Goal: Navigation & Orientation: Understand site structure

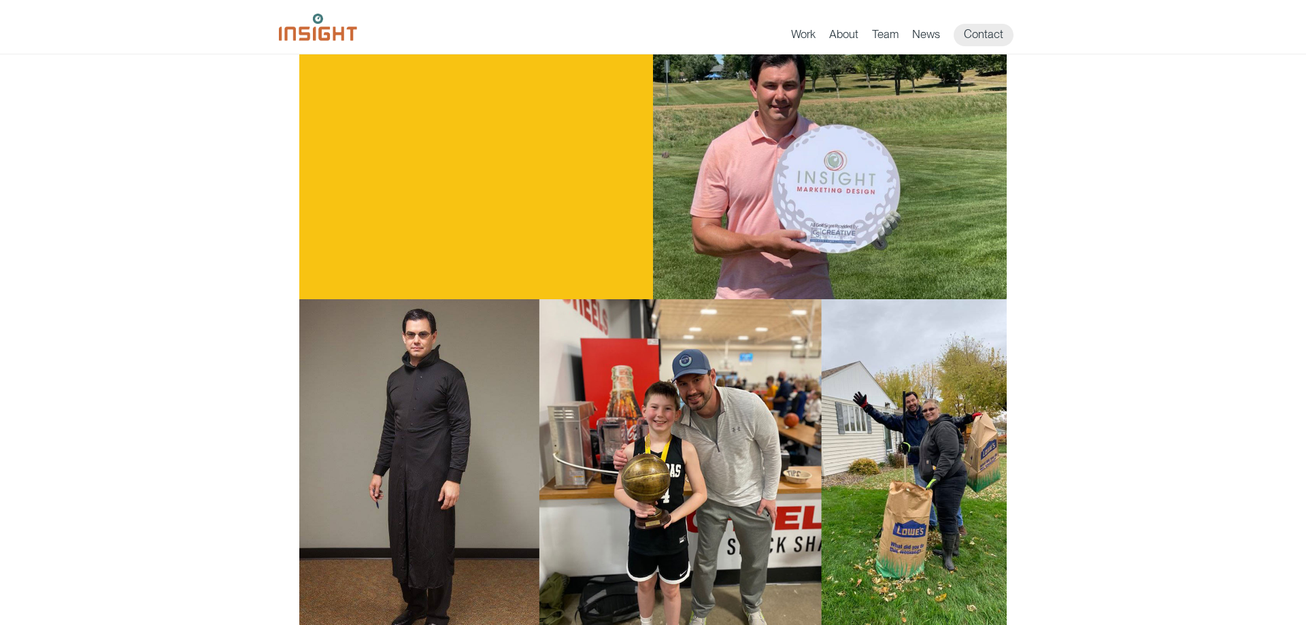
scroll to position [1249, 0]
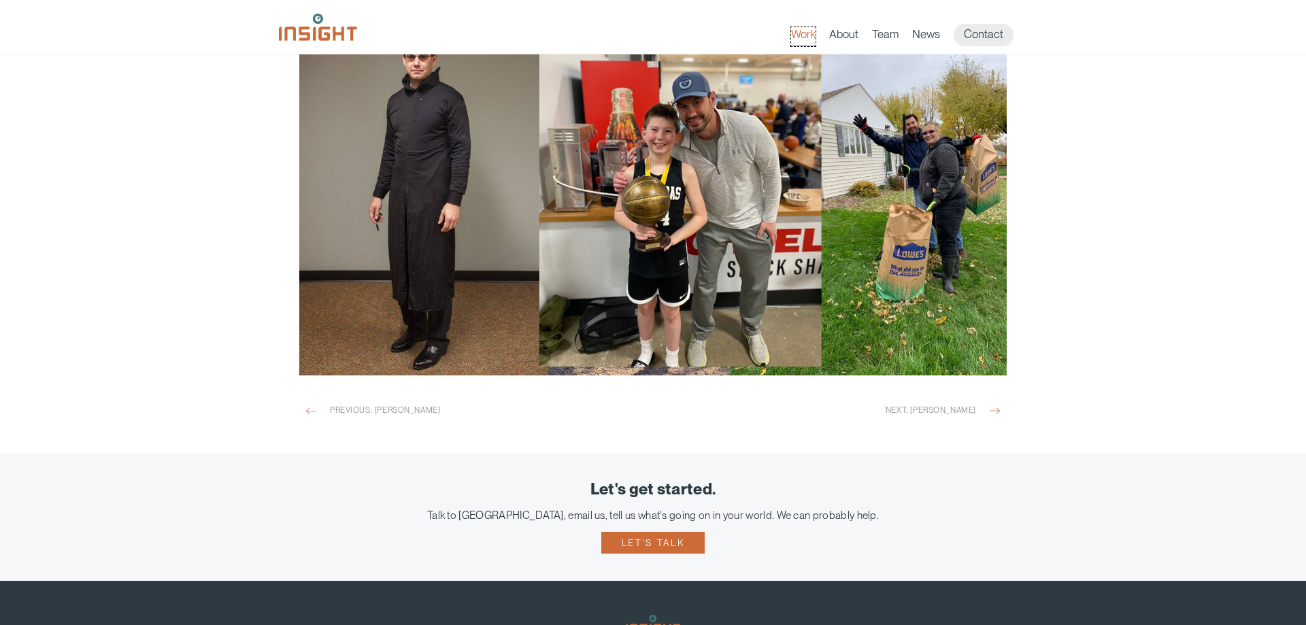
click at [812, 40] on link "Work" at bounding box center [803, 36] width 24 height 19
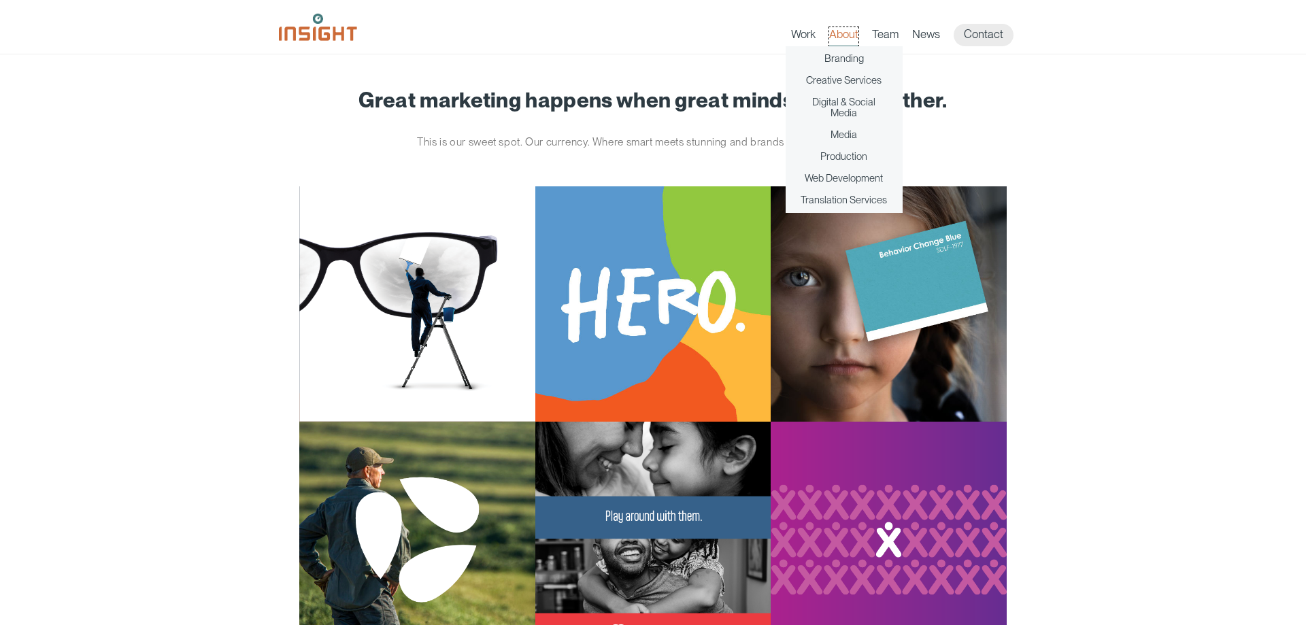
click at [836, 32] on link "About" at bounding box center [843, 36] width 29 height 19
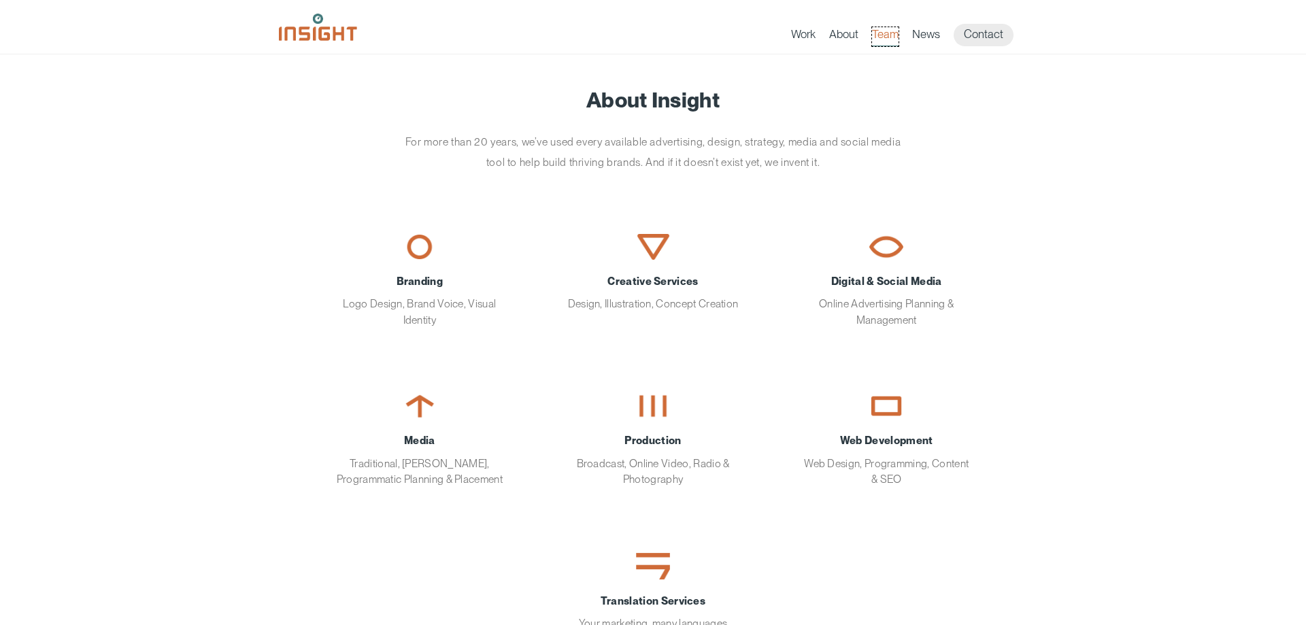
click at [888, 36] on link "Team" at bounding box center [885, 36] width 27 height 19
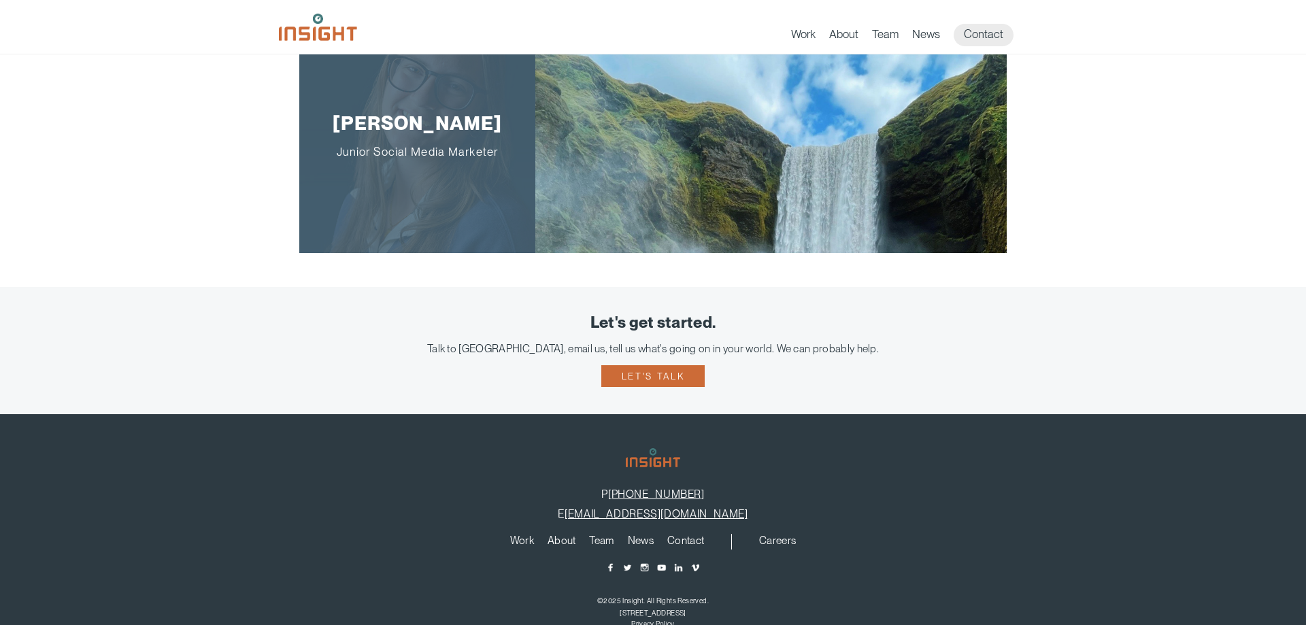
scroll to position [2638, 0]
